Goal: Communication & Community: Participate in discussion

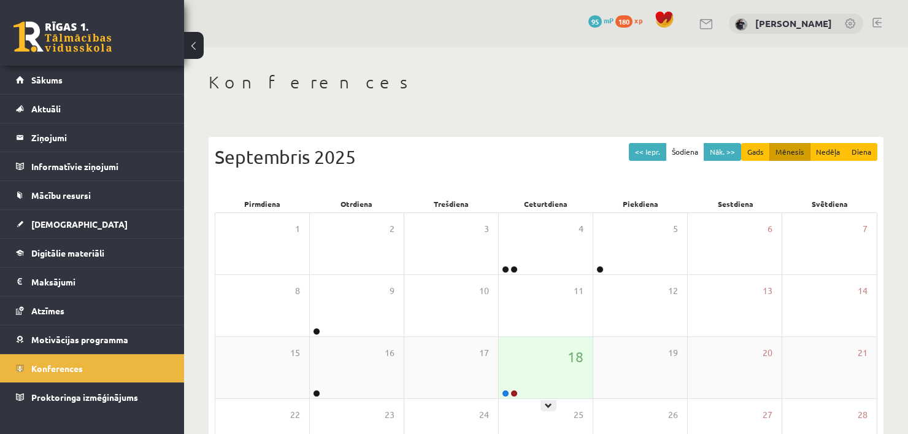
click at [552, 365] on div "18" at bounding box center [546, 367] width 94 height 61
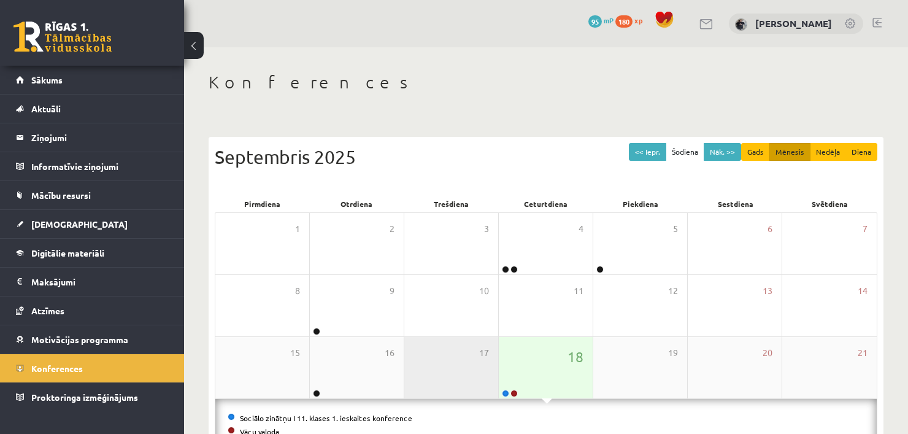
scroll to position [38, 0]
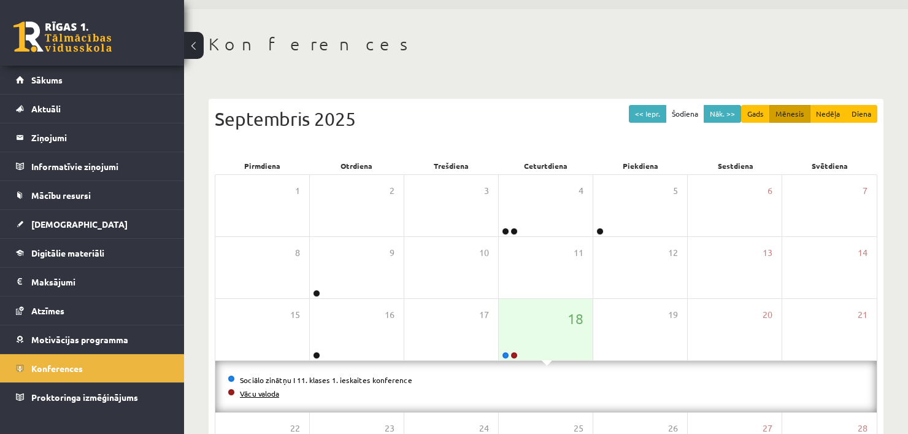
click at [266, 391] on link "Vācu valoda" at bounding box center [259, 393] width 39 height 10
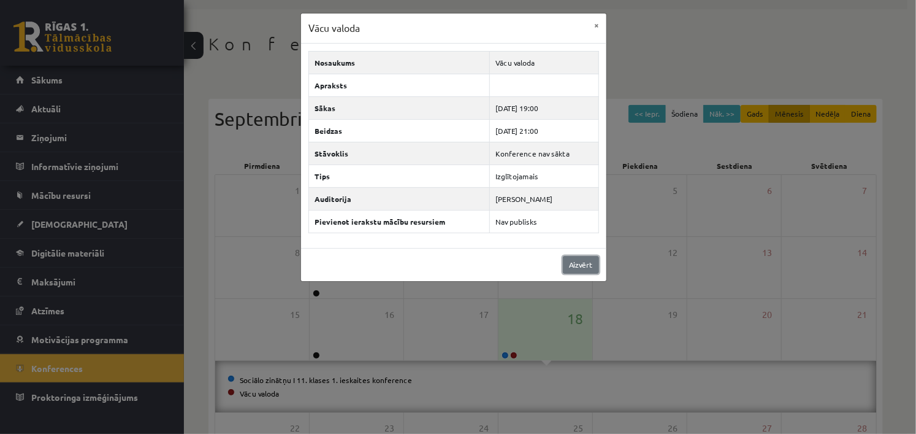
click at [597, 264] on link "Aizvērt" at bounding box center [581, 265] width 36 height 18
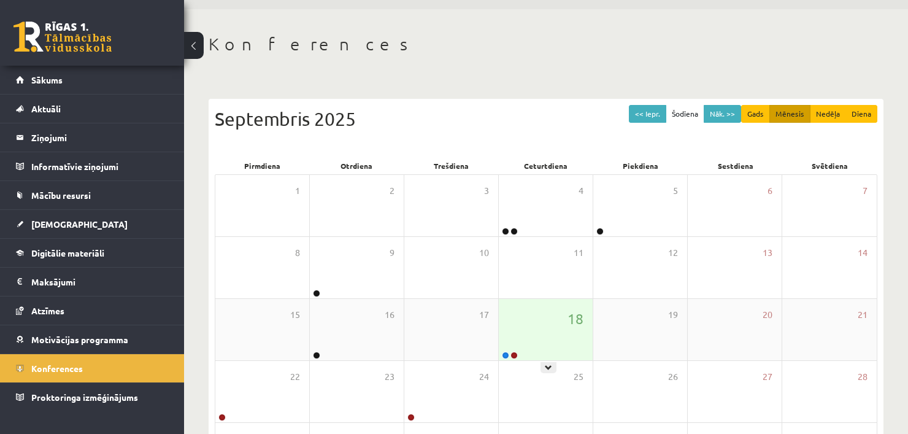
click at [523, 351] on div "18" at bounding box center [546, 329] width 94 height 61
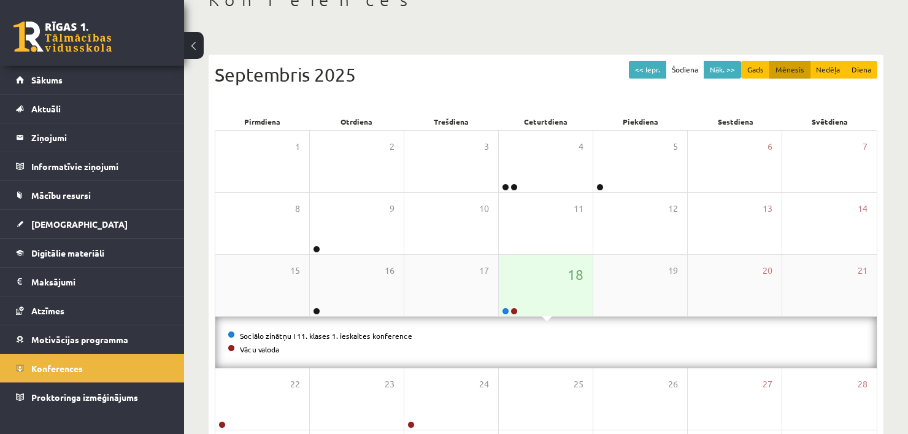
scroll to position [90, 0]
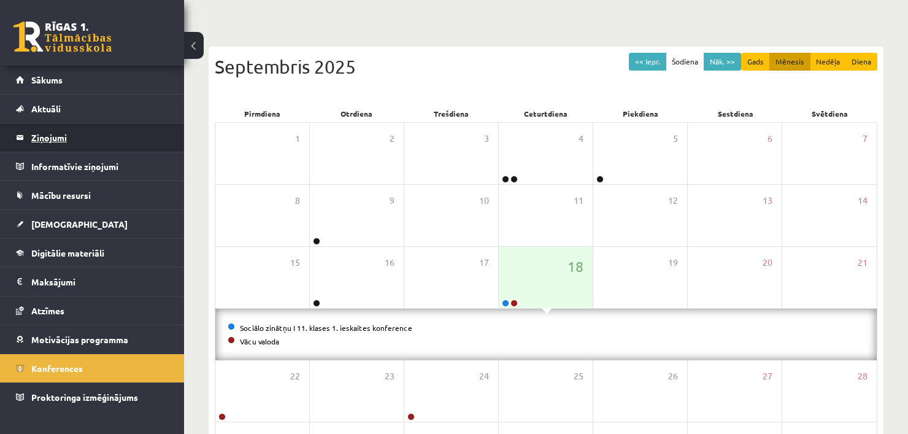
click at [51, 139] on legend "Ziņojumi 0" at bounding box center [99, 137] width 137 height 28
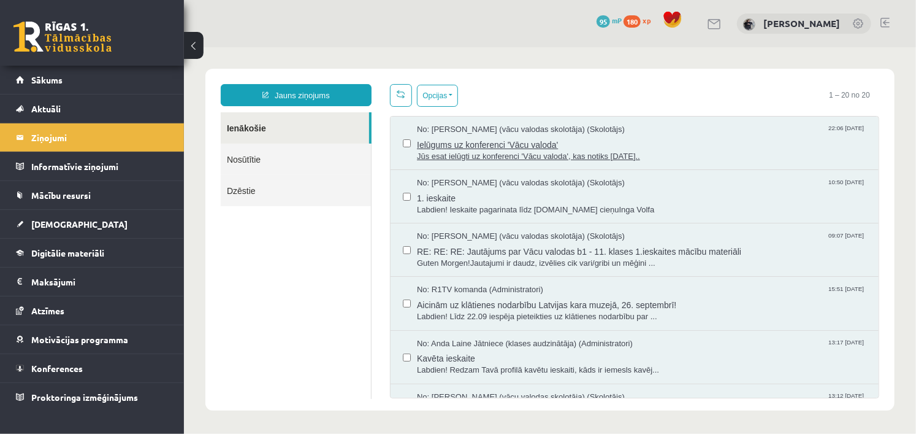
click at [531, 135] on span "Ielūgums uz konferenci 'Vācu valoda'" at bounding box center [642, 142] width 450 height 15
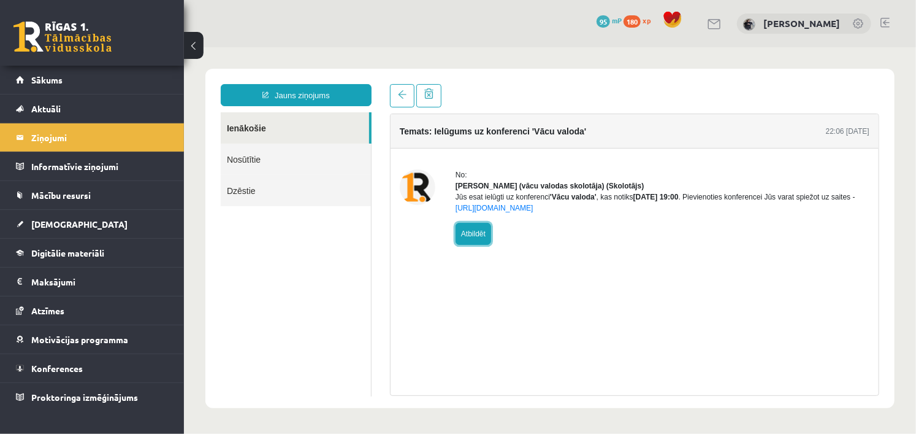
click at [472, 240] on link "Atbildēt" at bounding box center [473, 233] width 36 height 22
type input "**********"
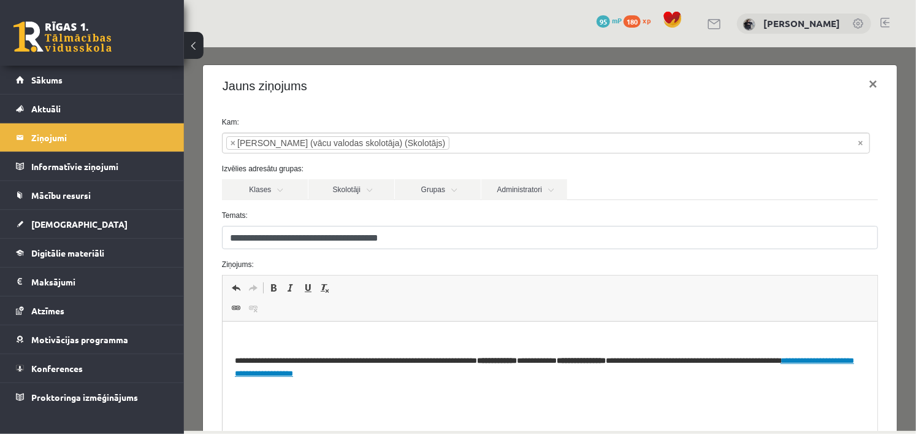
click at [393, 344] on p "Editor, wiswyg-editor-47024820754200-1758208137-421" at bounding box center [549, 340] width 631 height 13
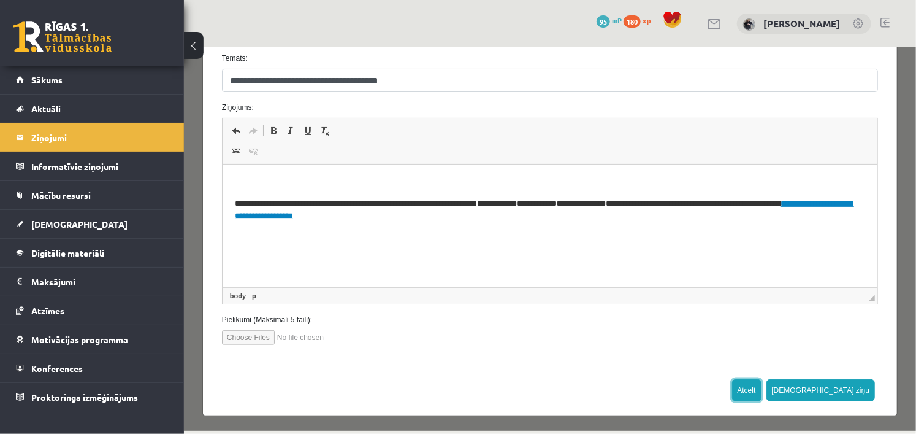
click at [761, 389] on button "Atcelt" at bounding box center [746, 389] width 29 height 22
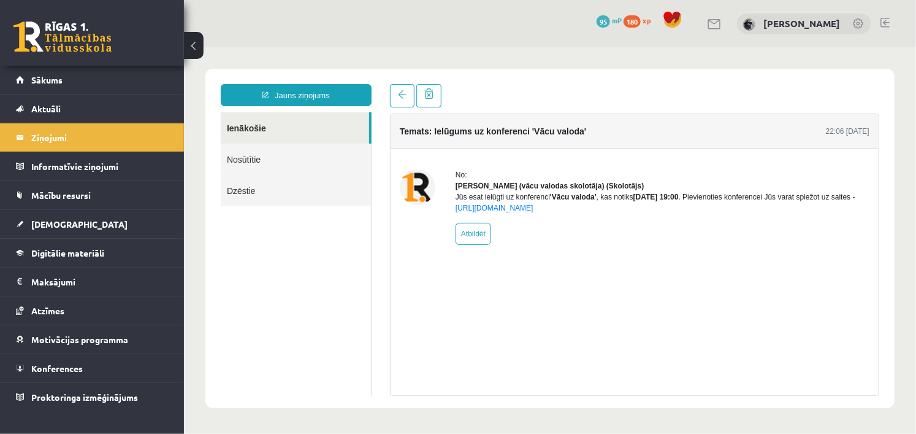
click at [423, 318] on div "Temats: Ielūgums uz konferenci 'Vācu valoda' 22:06 17/09/2025 No: Inga Volfa (v…" at bounding box center [635, 254] width 490 height 282
click at [50, 80] on span "Sākums" at bounding box center [46, 79] width 31 height 11
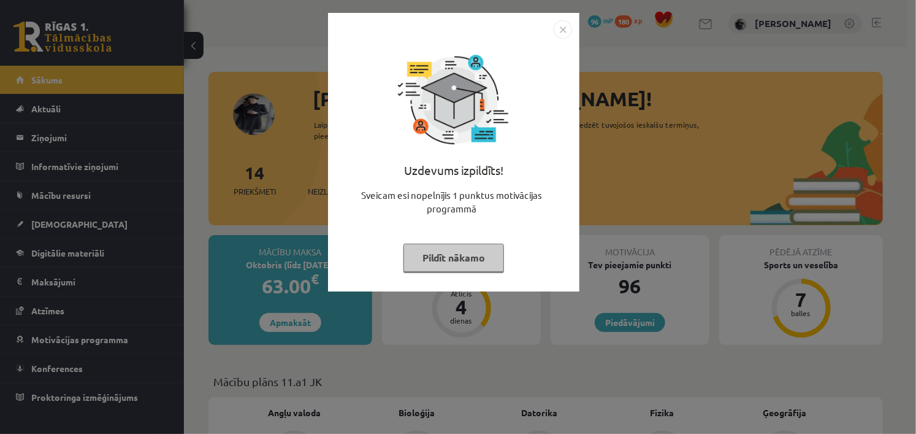
click at [512, 348] on div "Uzdevums izpildīts! Sveicam esi nopelnījis 1 punktus motivācijas programmā Pild…" at bounding box center [458, 217] width 916 height 434
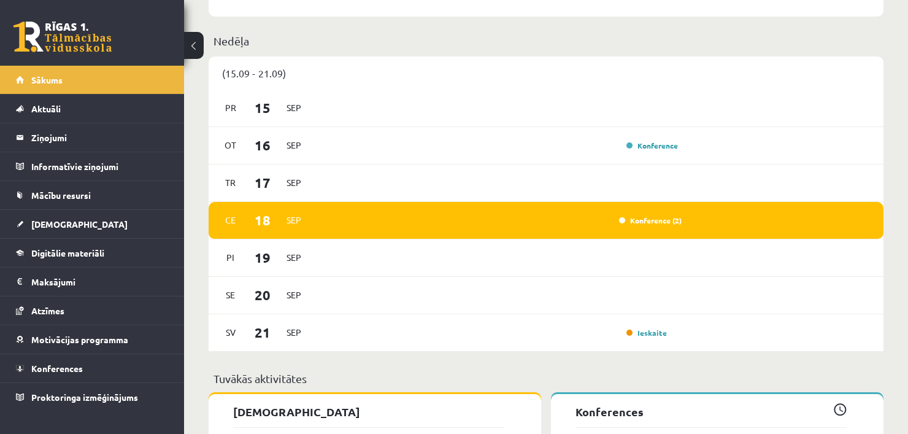
scroll to position [739, 0]
click at [652, 225] on link "Konference (2)" at bounding box center [650, 220] width 63 height 10
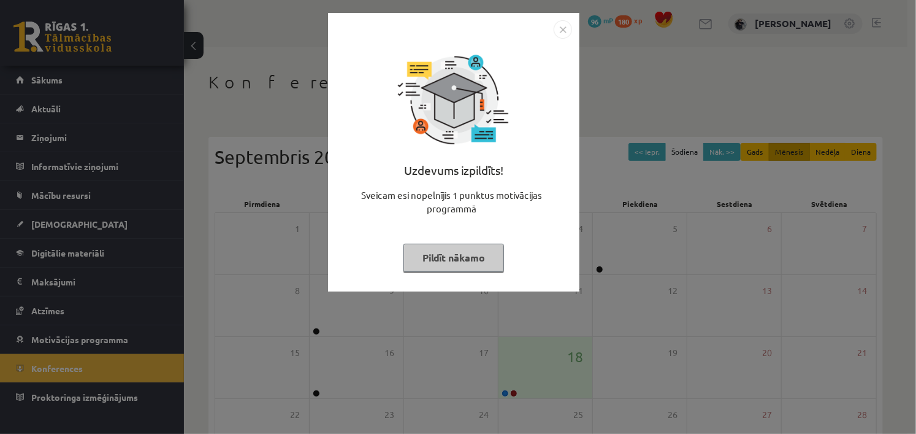
click at [455, 244] on button "Pildīt nākamo" at bounding box center [454, 258] width 101 height 28
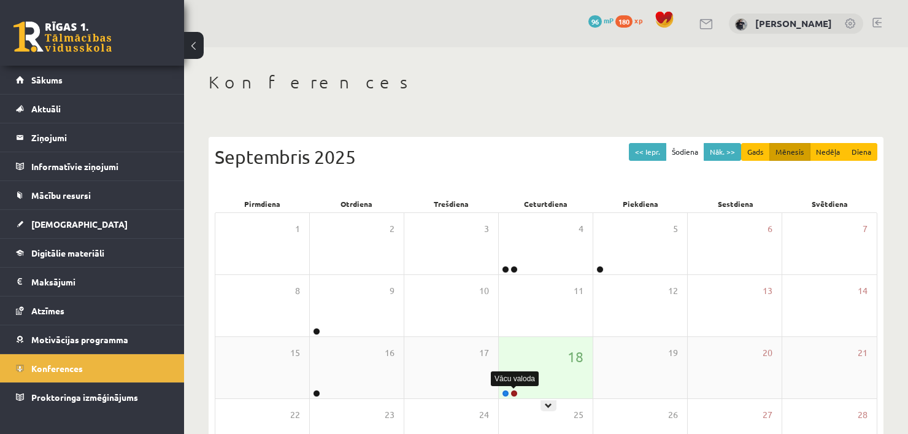
click at [512, 393] on link at bounding box center [513, 393] width 7 height 7
